Goal: Navigation & Orientation: Find specific page/section

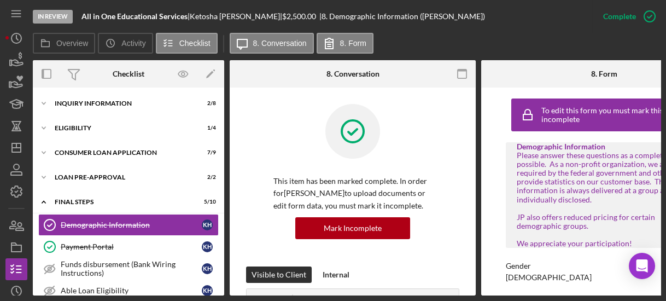
scroll to position [210, 0]
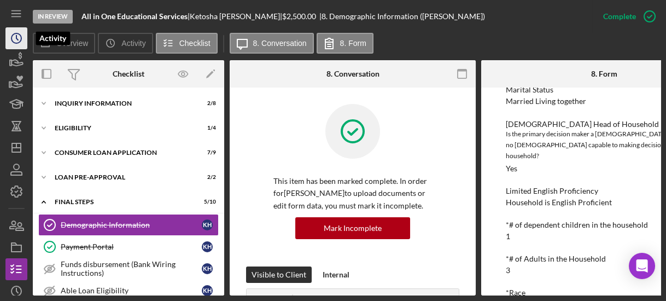
click at [15, 43] on icon "Icon/History" at bounding box center [16, 38] width 27 height 27
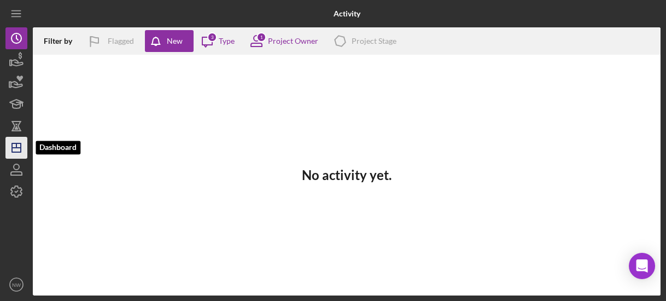
click at [20, 142] on icon "Icon/Dashboard" at bounding box center [16, 147] width 27 height 27
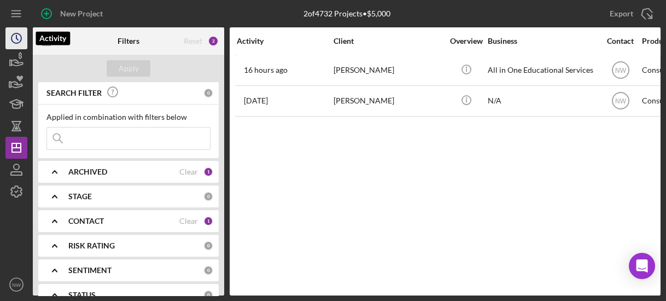
click at [9, 36] on icon "Icon/History" at bounding box center [16, 38] width 27 height 27
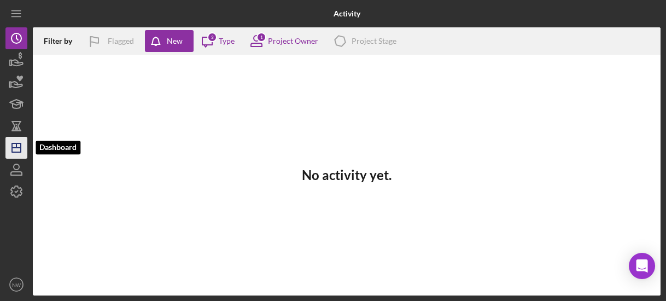
click at [15, 145] on icon "Icon/Dashboard" at bounding box center [16, 147] width 27 height 27
